Goal: Transaction & Acquisition: Purchase product/service

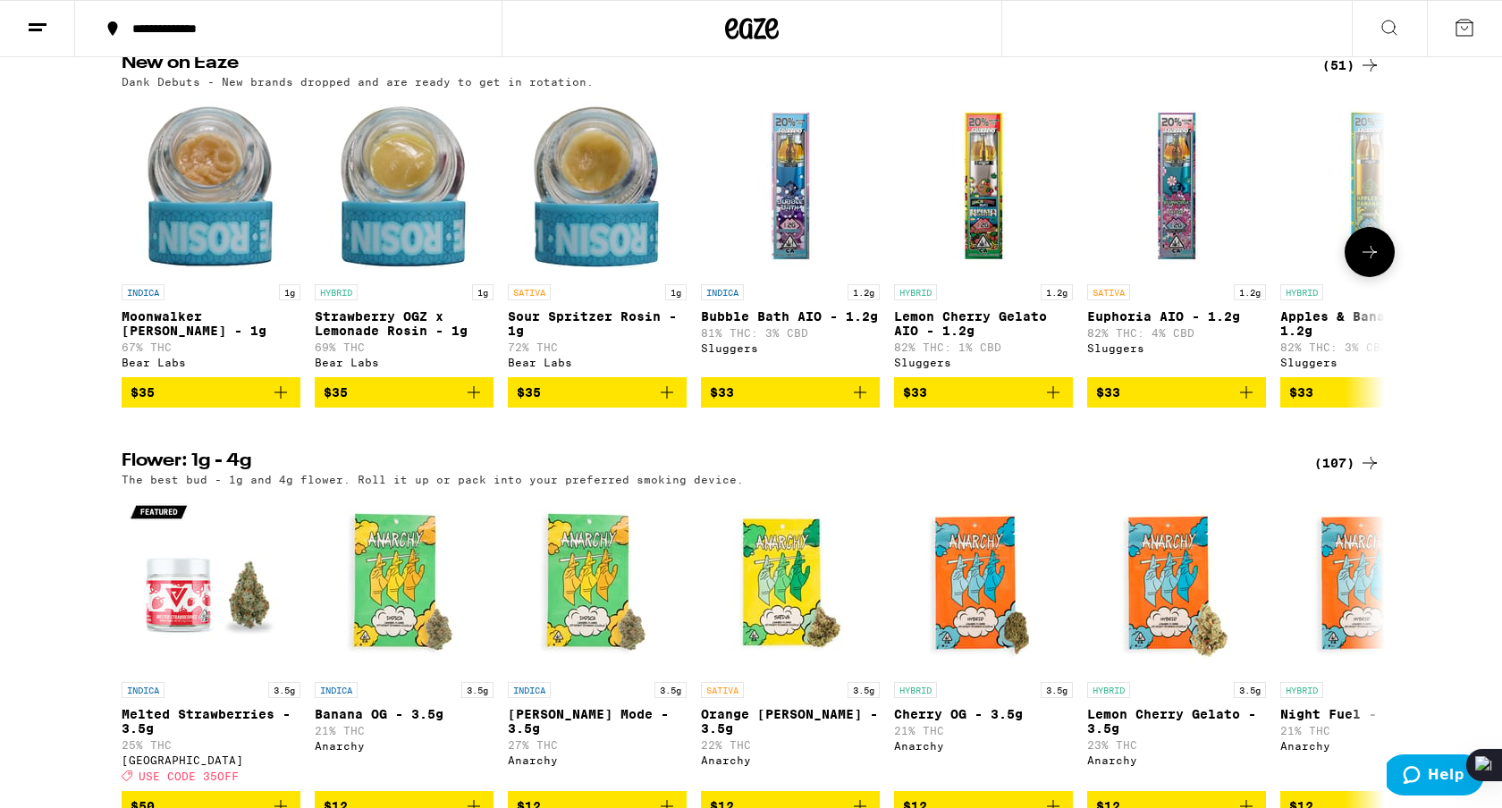
scroll to position [1565, 0]
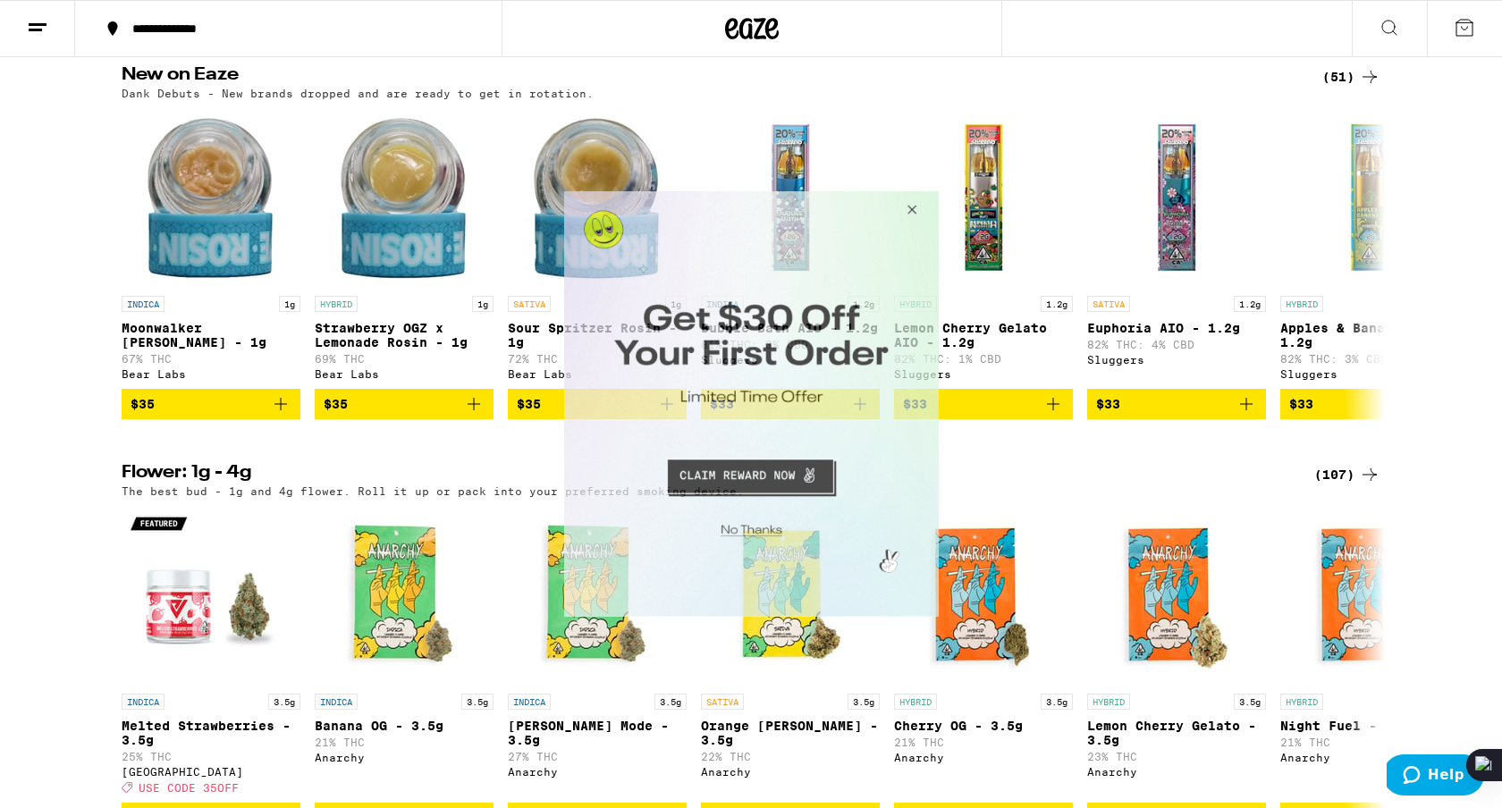
click at [915, 209] on button "Close Modal" at bounding box center [908, 212] width 48 height 43
